Goal: Navigation & Orientation: Find specific page/section

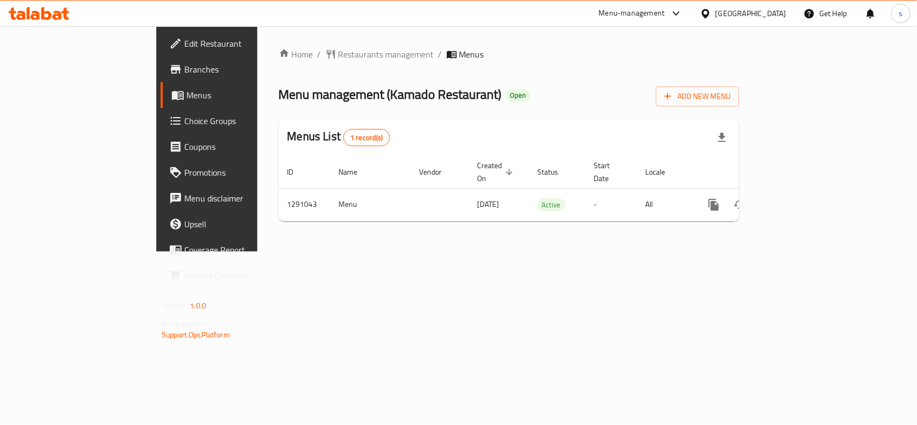
click at [739, 9] on div "[GEOGRAPHIC_DATA]" at bounding box center [750, 14] width 71 height 12
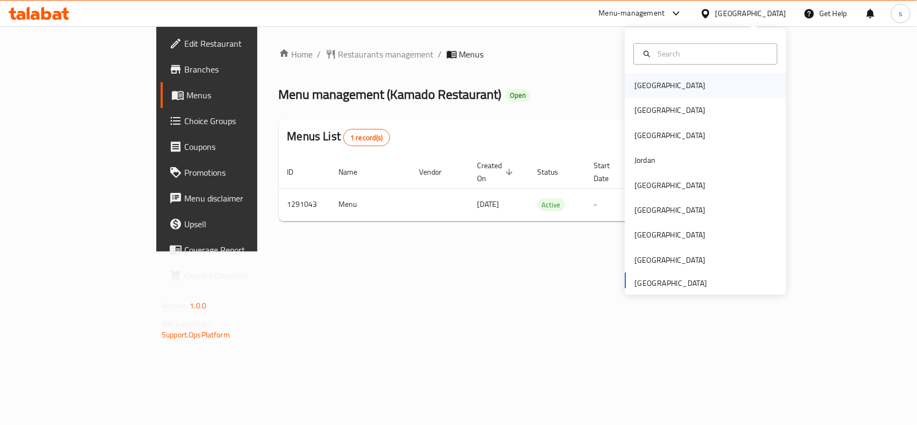
click at [634, 82] on div "[GEOGRAPHIC_DATA]" at bounding box center [669, 86] width 71 height 12
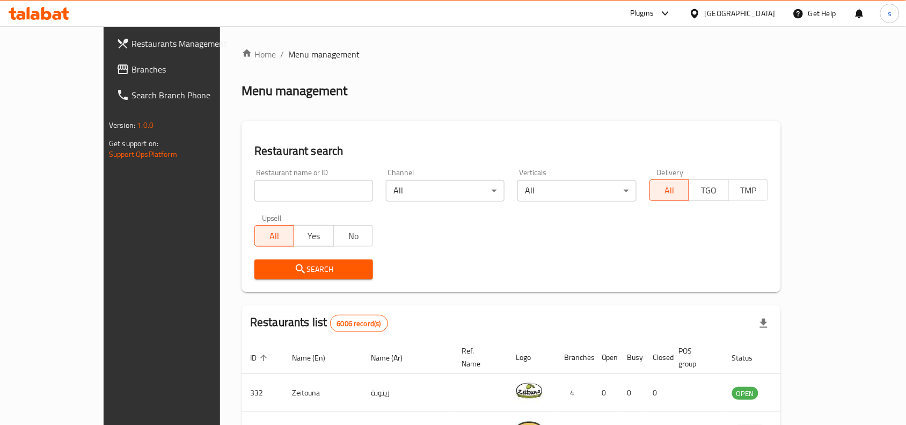
click at [757, 13] on div "[GEOGRAPHIC_DATA]" at bounding box center [740, 14] width 71 height 12
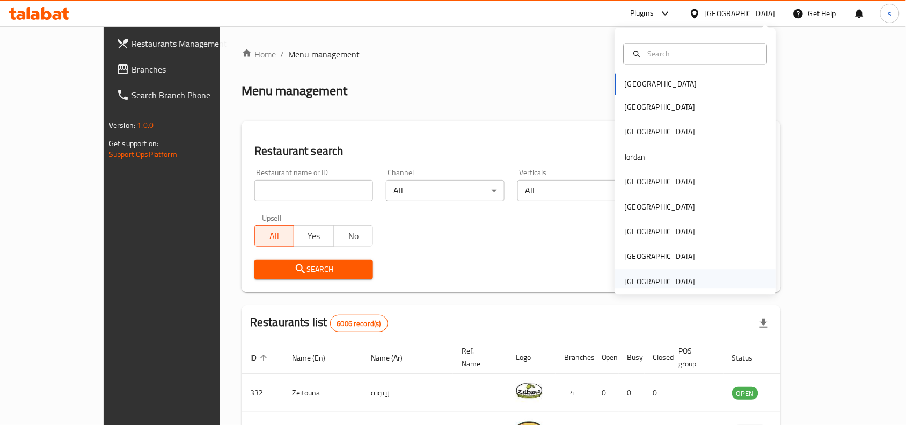
click at [651, 283] on div "[GEOGRAPHIC_DATA]" at bounding box center [660, 281] width 71 height 12
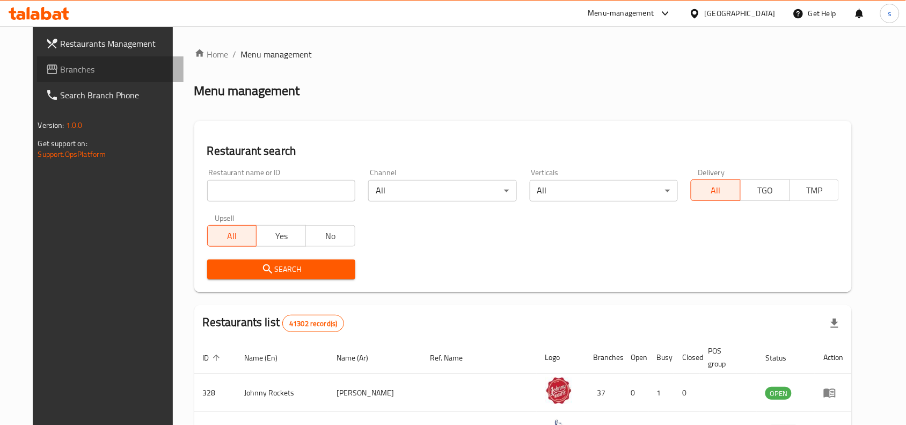
click at [61, 67] on span "Branches" at bounding box center [118, 69] width 115 height 13
